Goal: Information Seeking & Learning: Learn about a topic

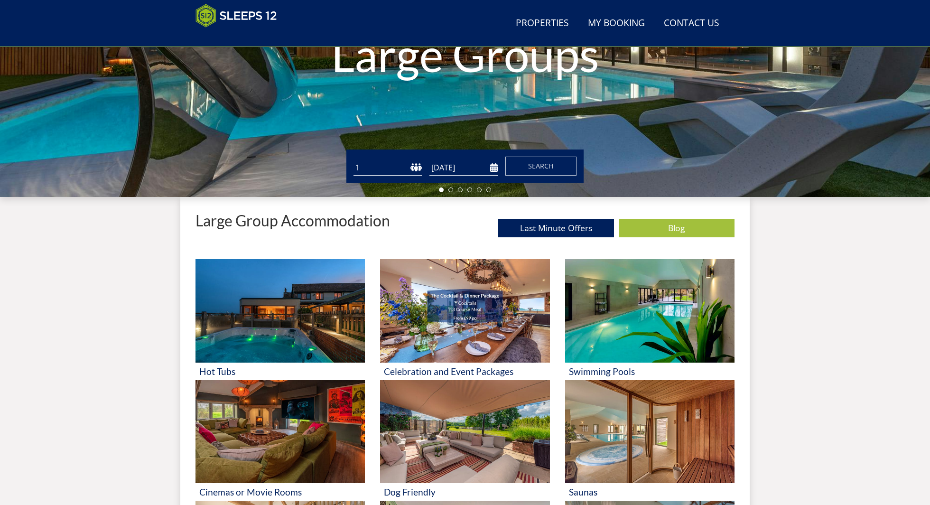
scroll to position [295, 0]
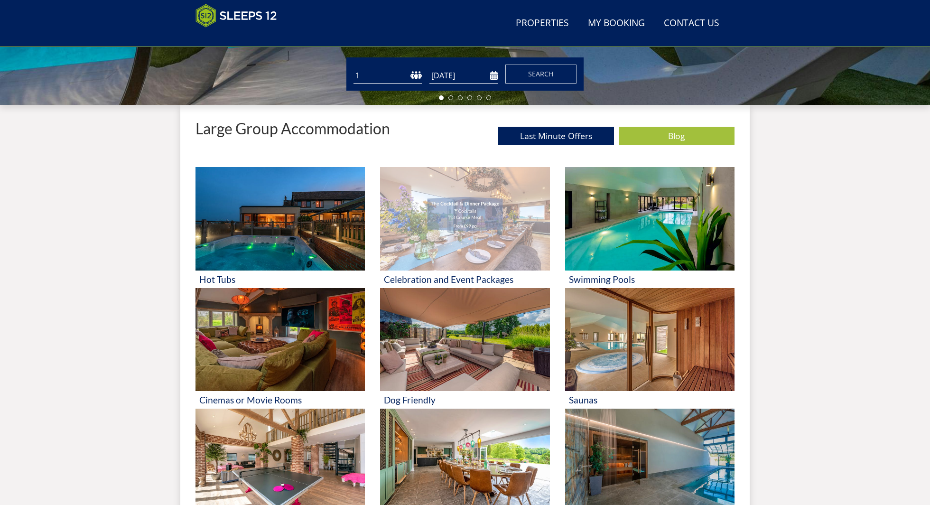
click at [442, 245] on img at bounding box center [464, 218] width 169 height 103
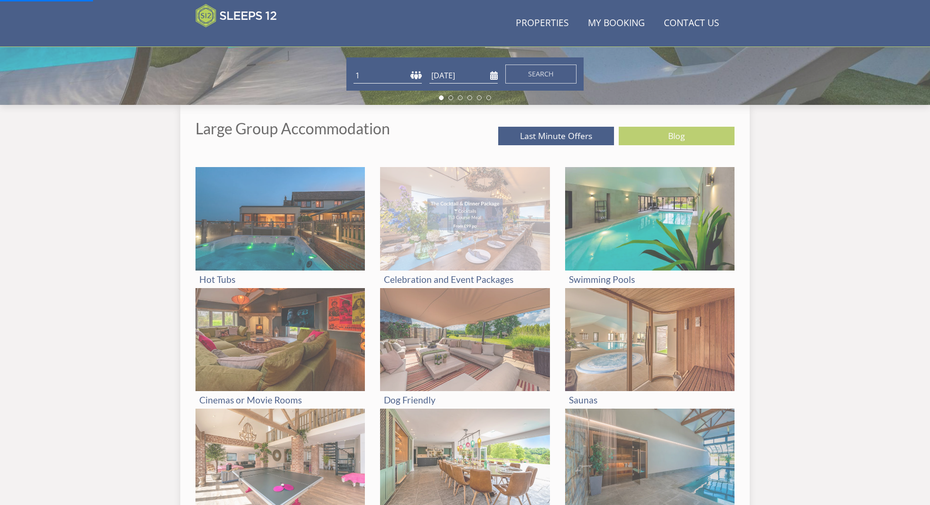
scroll to position [302, 0]
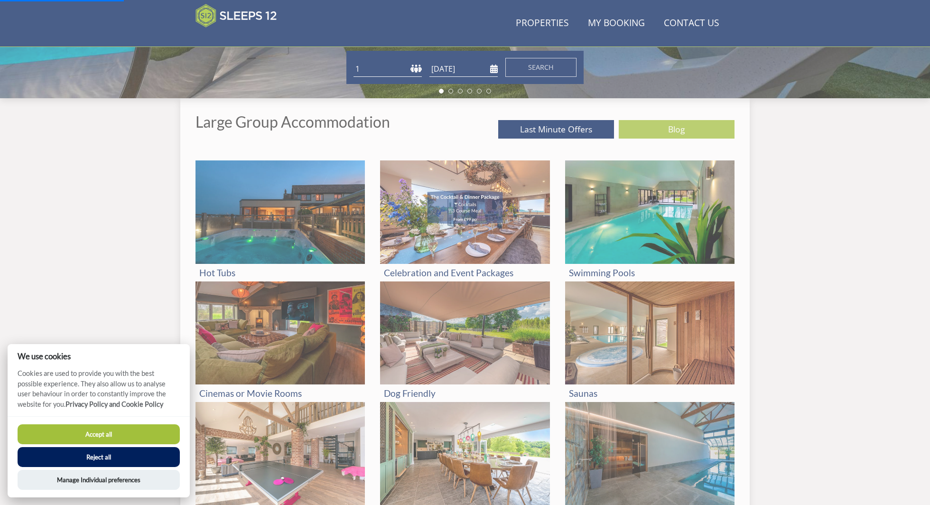
click at [134, 433] on button "Accept all" at bounding box center [99, 434] width 162 height 20
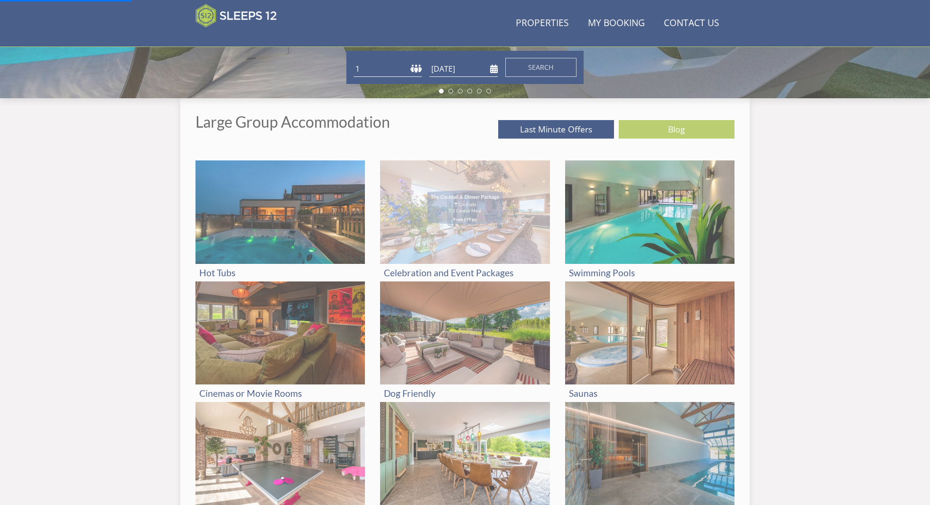
click at [454, 266] on div "Celebration and Event Packages" at bounding box center [464, 273] width 169 height 18
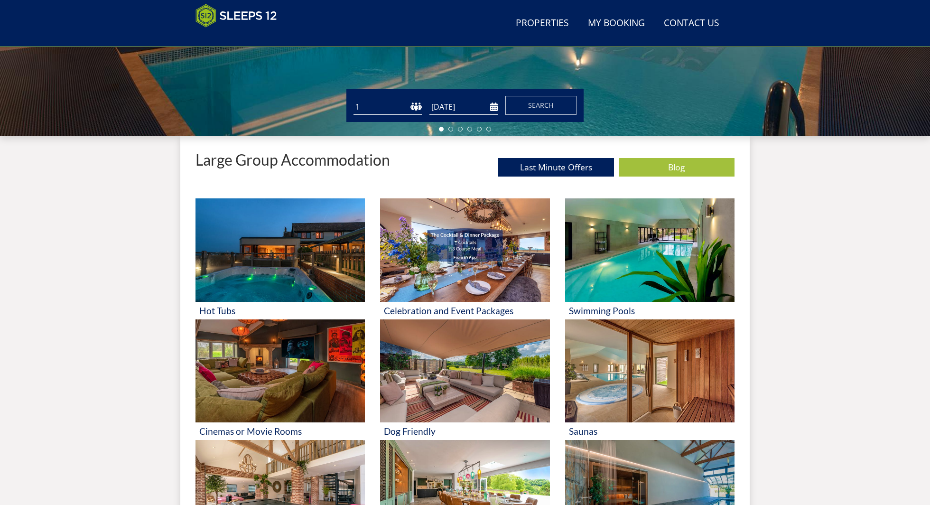
scroll to position [304, 0]
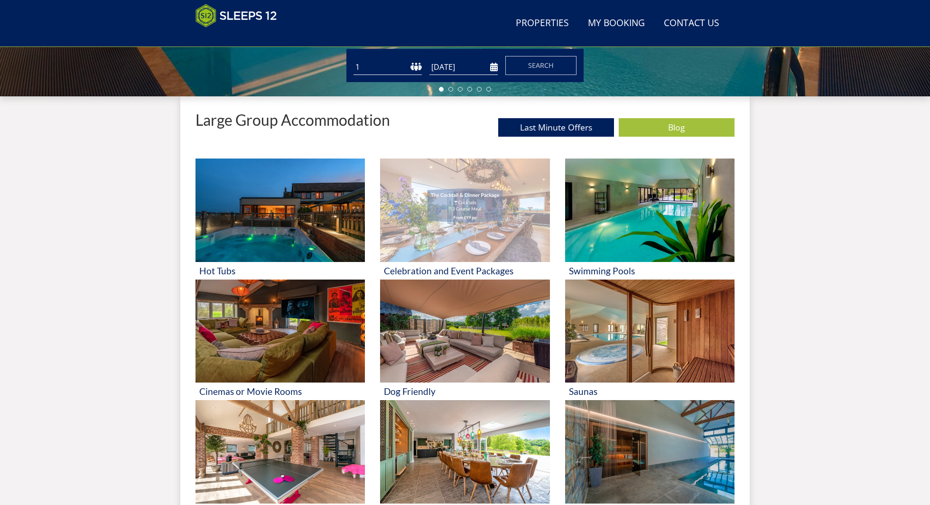
click at [444, 233] on img at bounding box center [464, 209] width 169 height 103
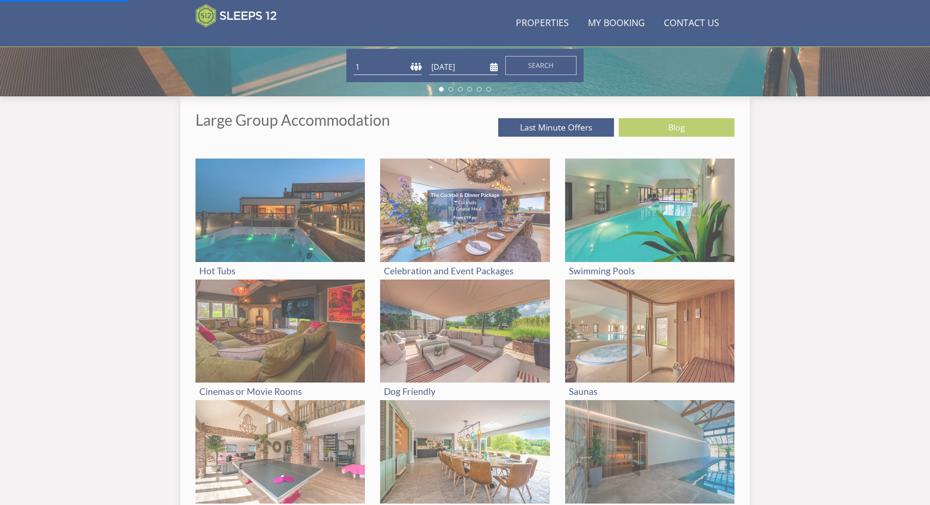
click at [122, 240] on div "Search Menu Properties My Booking Contact Us 01823 665500 Search Check Availabi…" at bounding box center [465, 448] width 930 height 1462
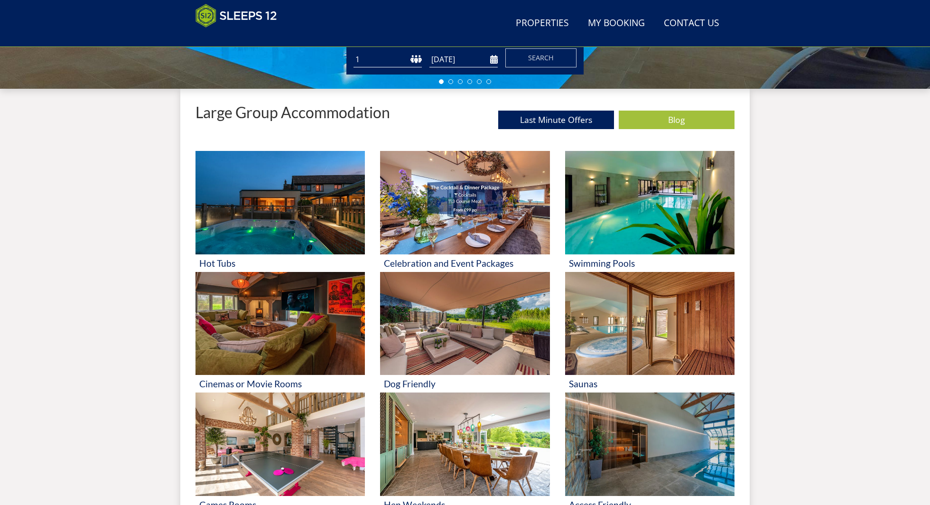
scroll to position [330, 0]
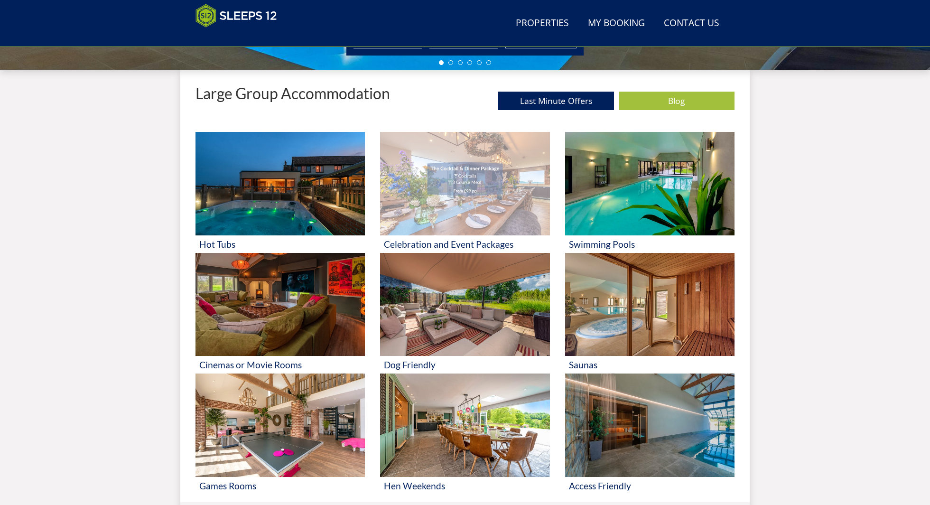
click at [466, 243] on h3 "Celebration and Event Packages" at bounding box center [465, 244] width 162 height 10
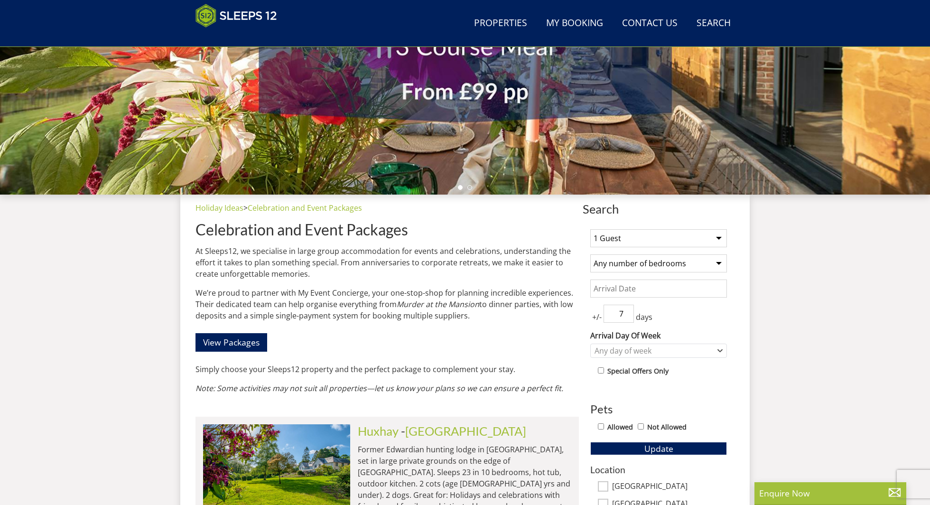
scroll to position [378, 0]
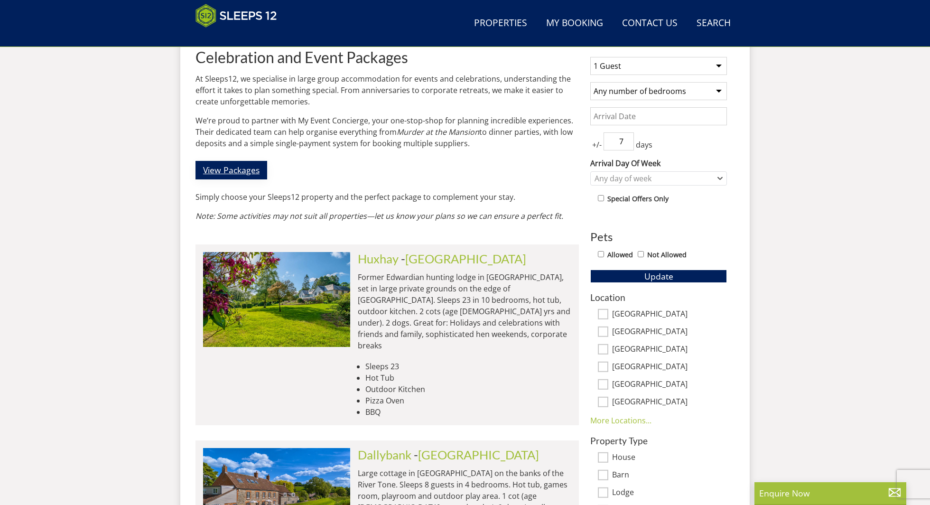
click at [240, 171] on link "View Packages" at bounding box center [231, 170] width 72 height 18
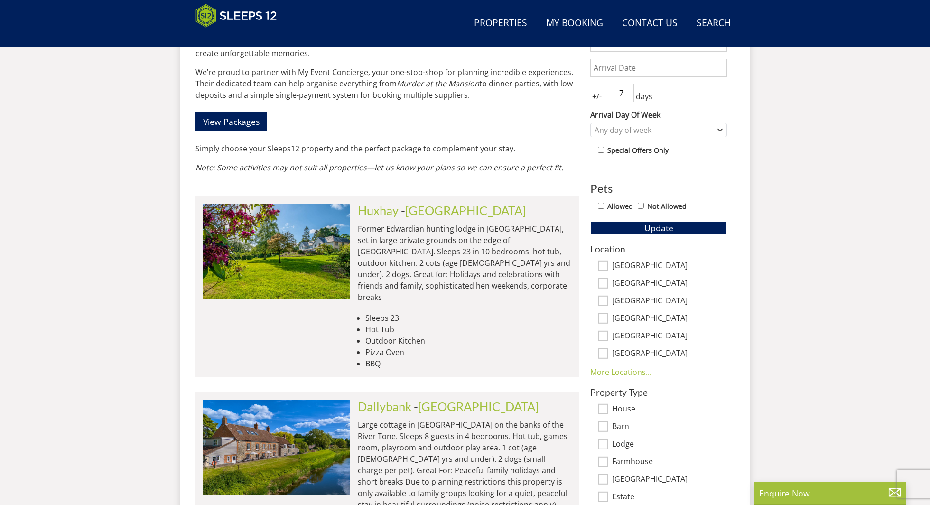
scroll to position [0, 0]
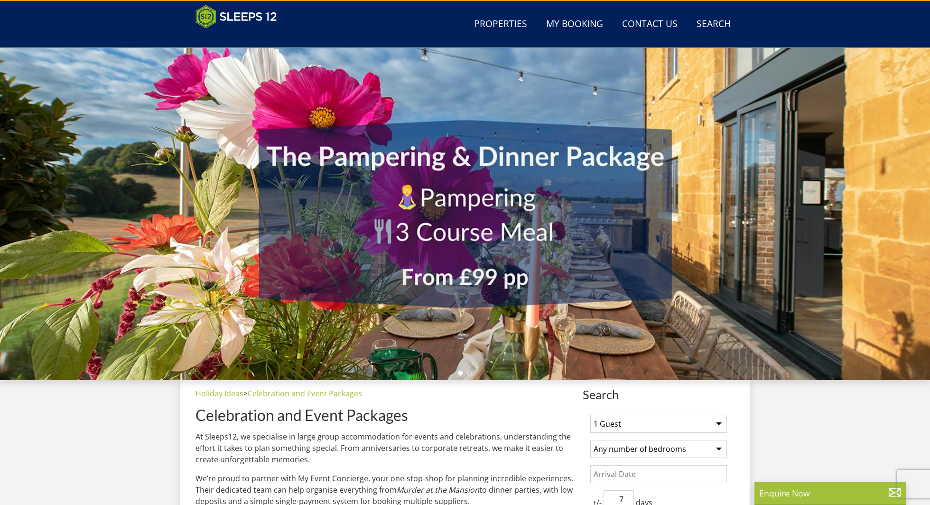
scroll to position [330, 0]
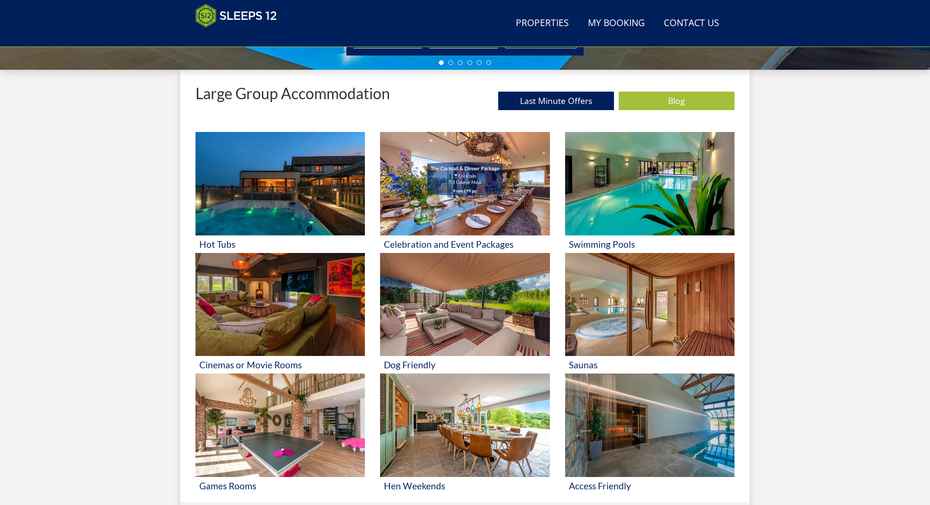
click at [816, 196] on div "Search Menu Properties My Booking Contact Us 01823 665500 Search Check Availabi…" at bounding box center [465, 422] width 930 height 1462
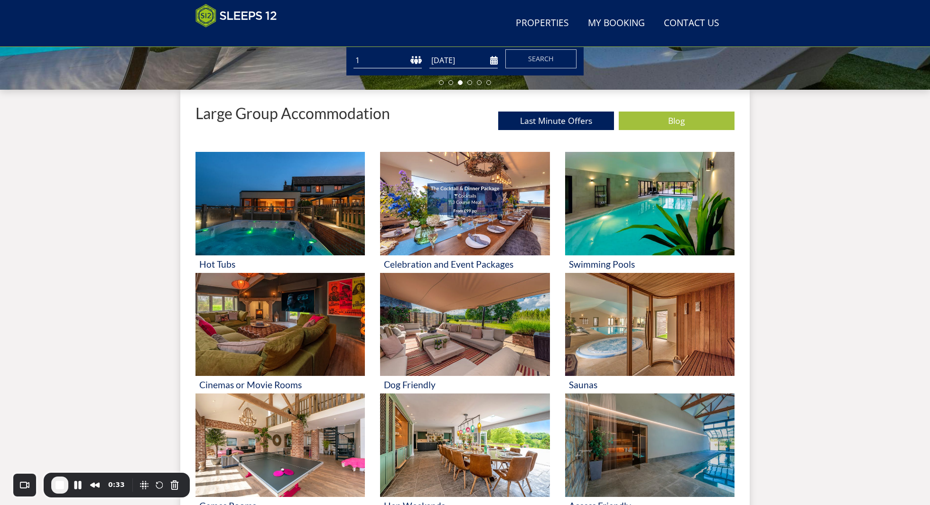
scroll to position [314, 0]
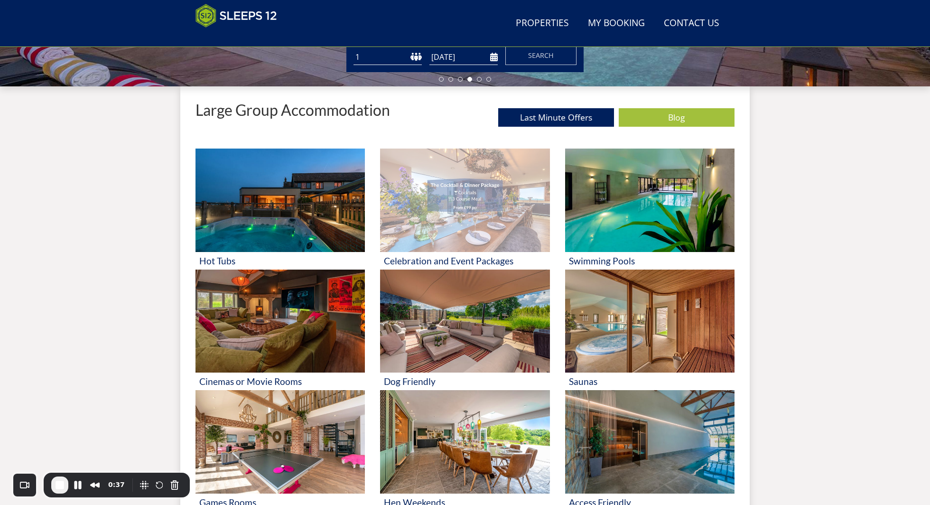
click at [489, 256] on h3 "Celebration and Event Packages" at bounding box center [465, 261] width 162 height 10
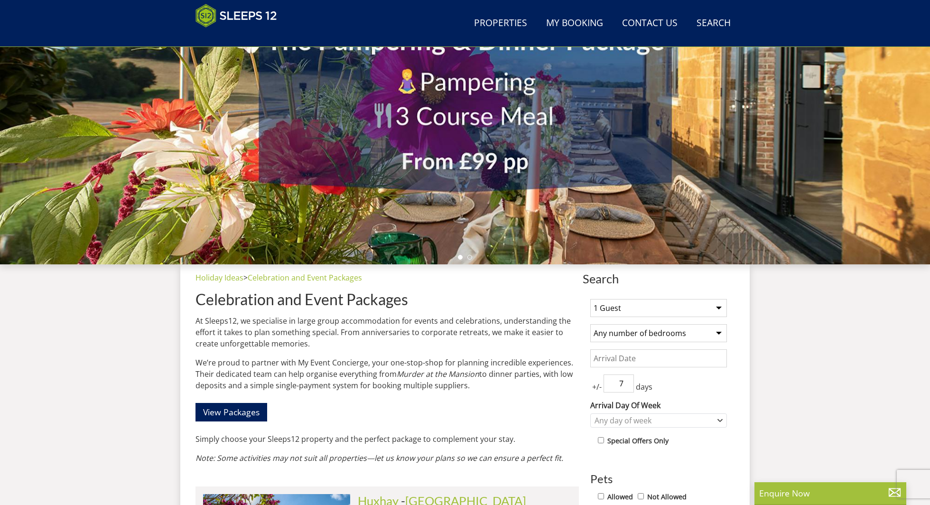
scroll to position [132, 0]
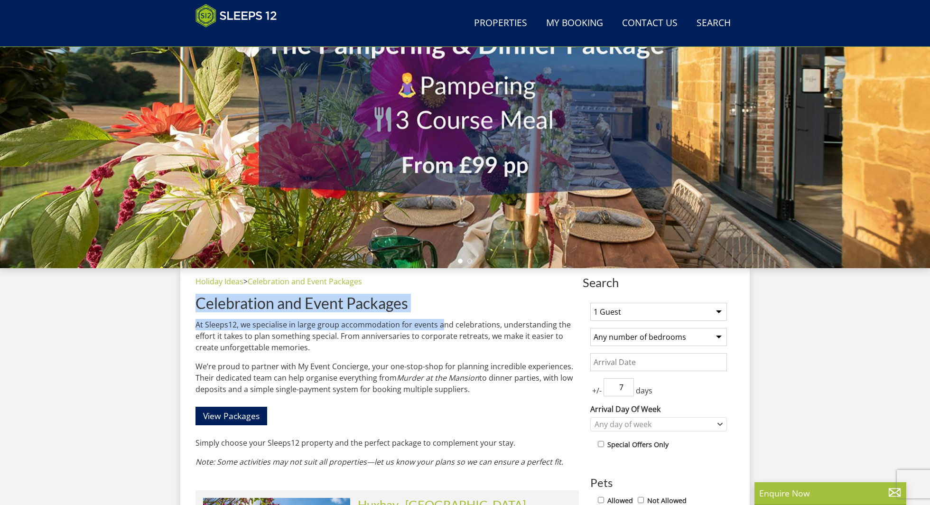
drag, startPoint x: 195, startPoint y: 301, endPoint x: 439, endPoint y: 329, distance: 245.4
click at [439, 329] on div "Holiday Ideas > Celebration and Event Packages Celebration and Event Packages A…" at bounding box center [386, 375] width 383 height 199
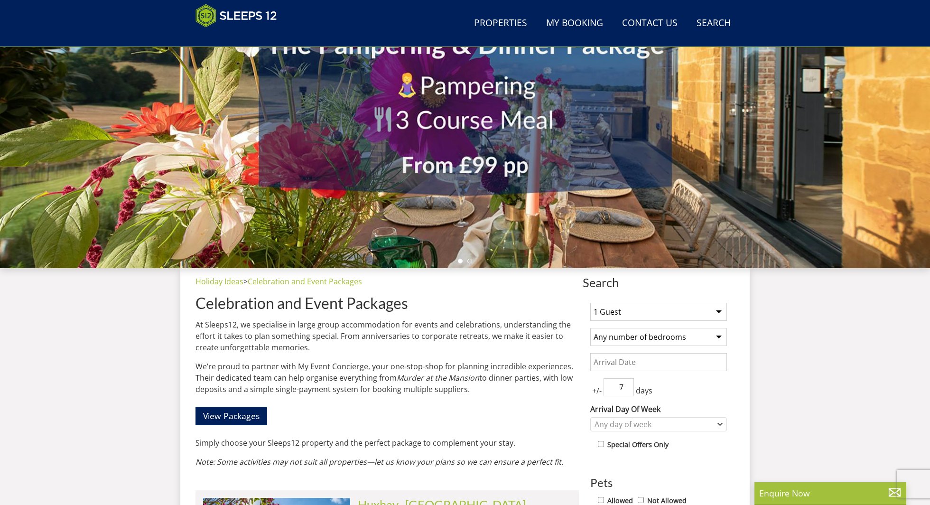
click at [266, 337] on p "At Sleeps12, we specialise in large group accommodation for events and celebrat…" at bounding box center [386, 336] width 383 height 34
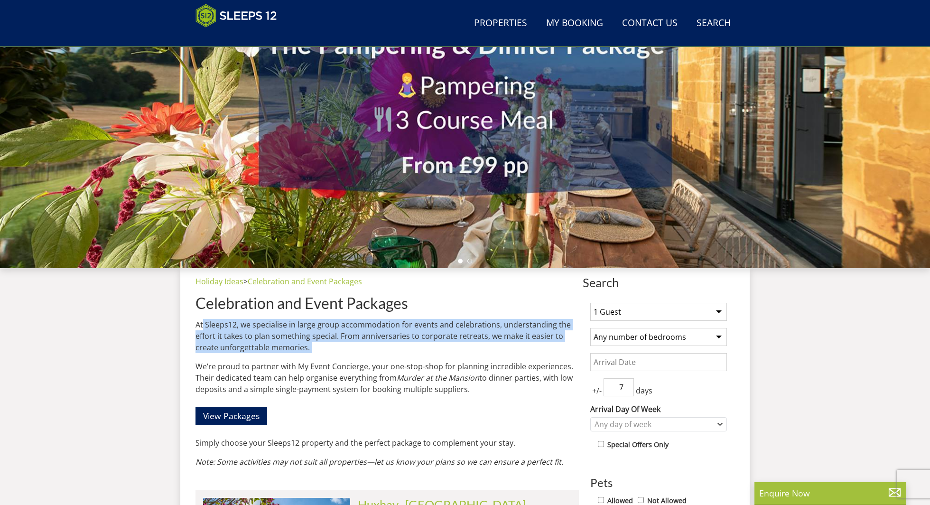
drag, startPoint x: 202, startPoint y: 324, endPoint x: 340, endPoint y: 353, distance: 141.1
click at [340, 353] on div "At Sleeps12, we specialise in large group accommodation for events and celebrat…" at bounding box center [386, 393] width 383 height 148
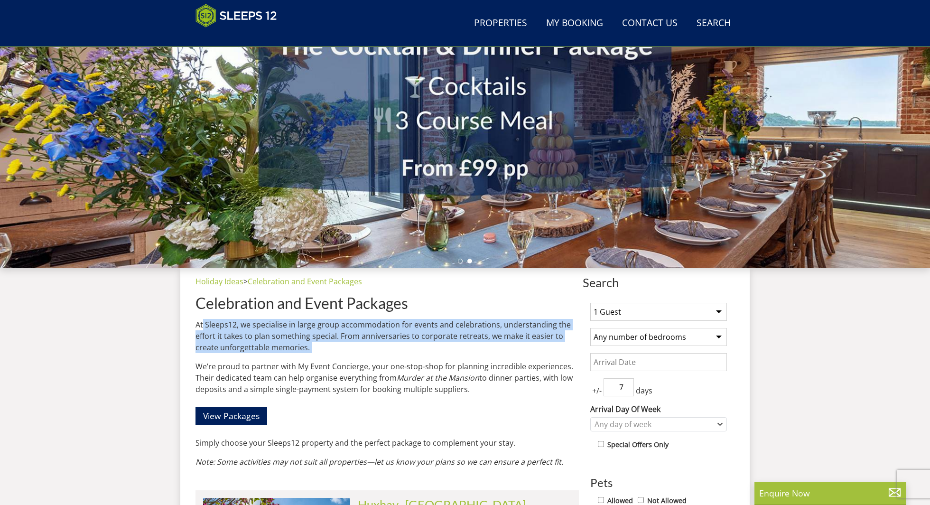
click at [241, 329] on p "At Sleeps12, we specialise in large group accommodation for events and celebrat…" at bounding box center [386, 336] width 383 height 34
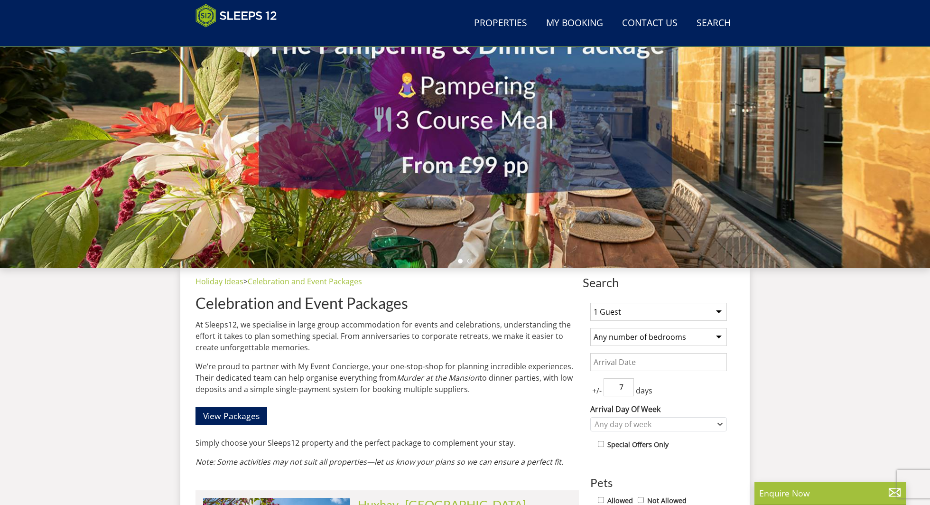
drag, startPoint x: 196, startPoint y: 368, endPoint x: 474, endPoint y: 390, distance: 278.4
click at [474, 390] on p "We’re proud to partner with My Event Concierge, your one-stop-shop for planning…" at bounding box center [386, 377] width 383 height 34
click at [460, 385] on p "We’re proud to partner with My Event Concierge, your one-stop-shop for planning…" at bounding box center [386, 377] width 383 height 34
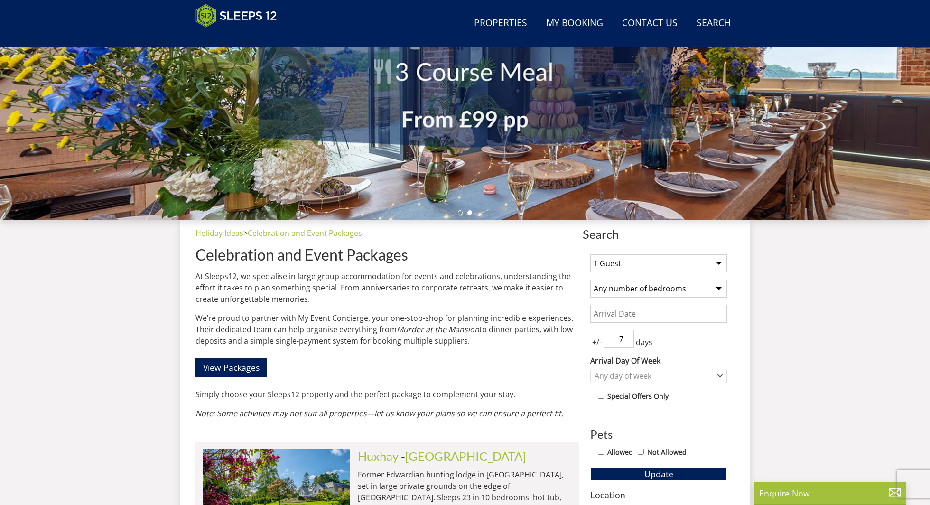
scroll to position [194, 0]
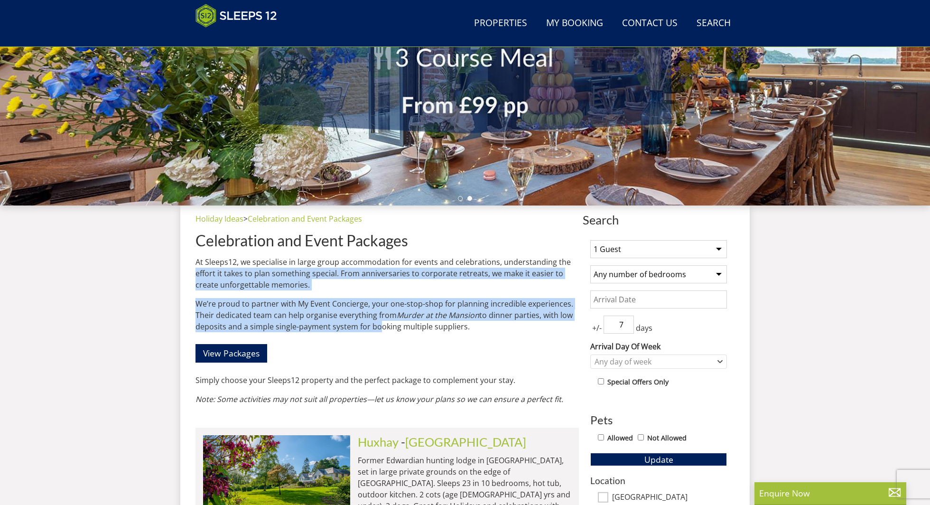
drag, startPoint x: 179, startPoint y: 278, endPoint x: 373, endPoint y: 326, distance: 199.8
click at [373, 326] on p "We’re proud to partner with My Event Concierge, your one-stop-shop for planning…" at bounding box center [386, 315] width 383 height 34
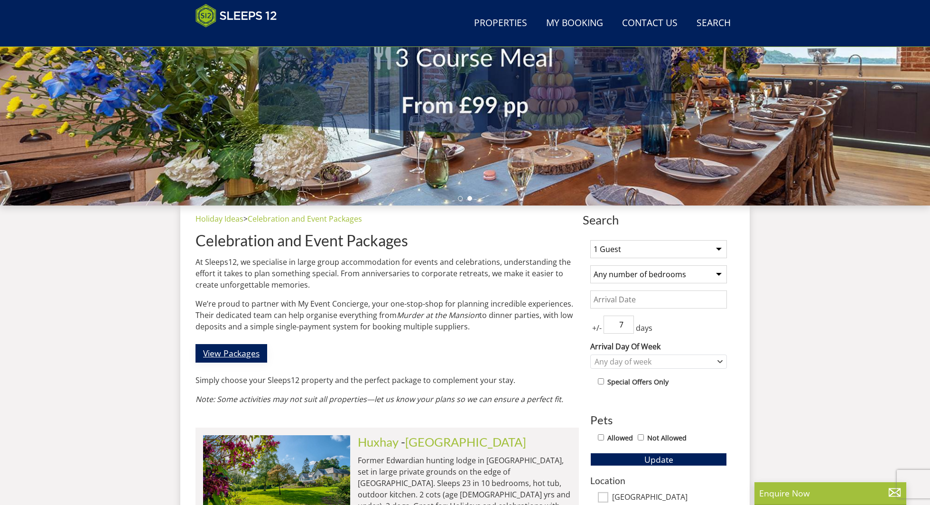
click at [228, 351] on link "View Packages" at bounding box center [231, 353] width 72 height 18
